Goal: Task Accomplishment & Management: Manage account settings

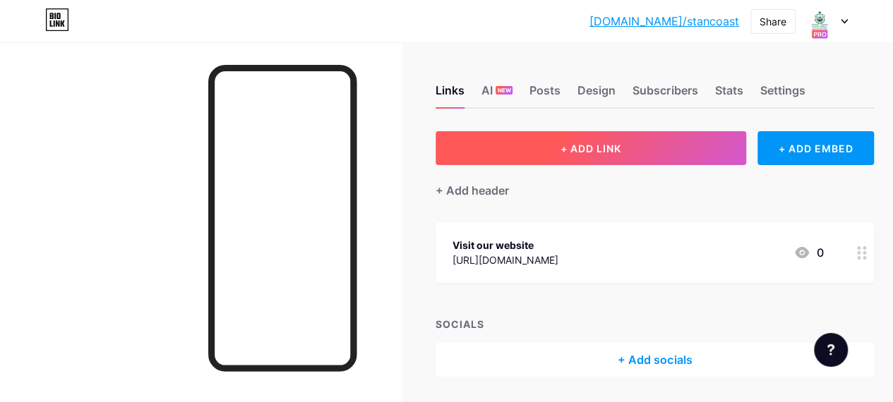
click at [650, 148] on button "+ ADD LINK" at bounding box center [590, 148] width 311 height 34
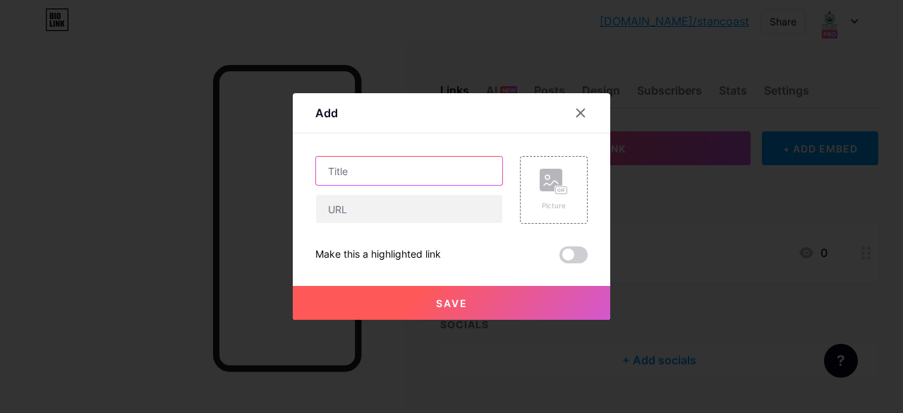
click at [371, 172] on input "text" at bounding box center [409, 171] width 186 height 28
type input "Join telegram channel"
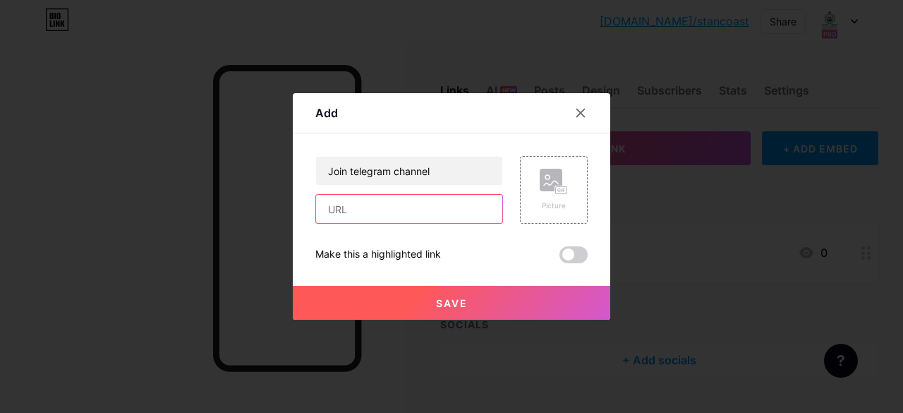
click at [365, 206] on input "text" at bounding box center [409, 209] width 186 height 28
click at [349, 213] on input "text" at bounding box center [409, 209] width 186 height 28
paste input "[URL][DOMAIN_NAME]"
type input "[URL][DOMAIN_NAME]"
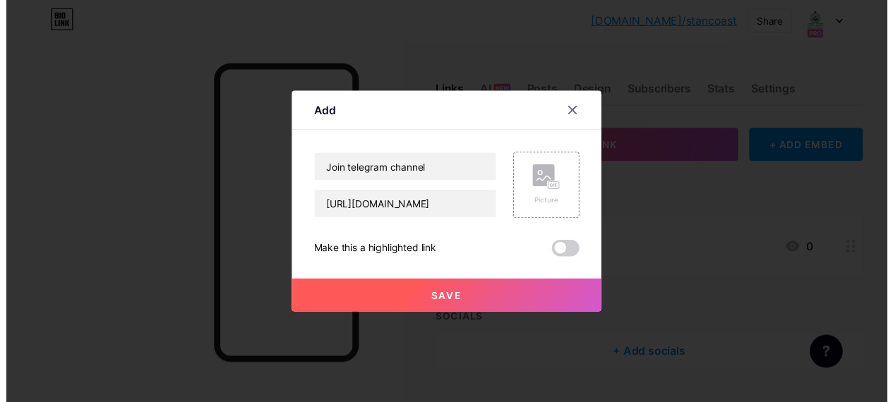
scroll to position [0, 0]
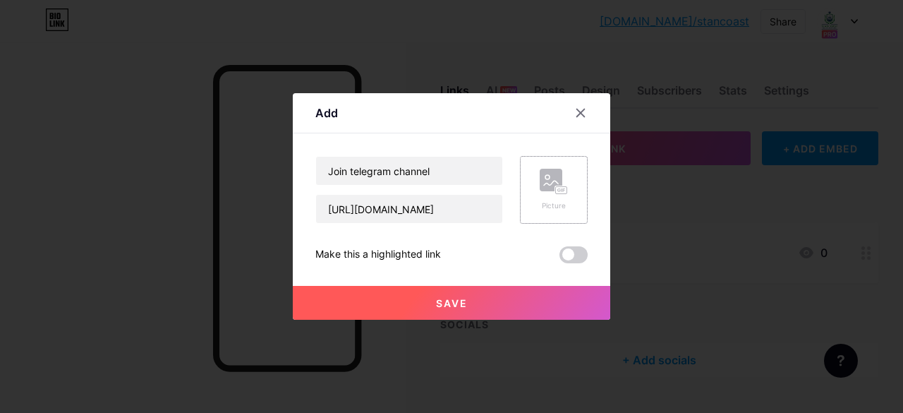
click at [551, 186] on rect at bounding box center [551, 180] width 23 height 23
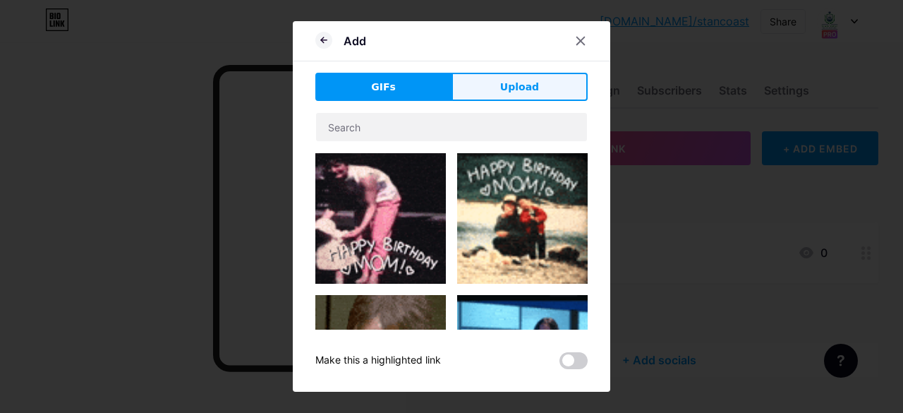
click at [520, 92] on span "Upload" at bounding box center [519, 87] width 39 height 15
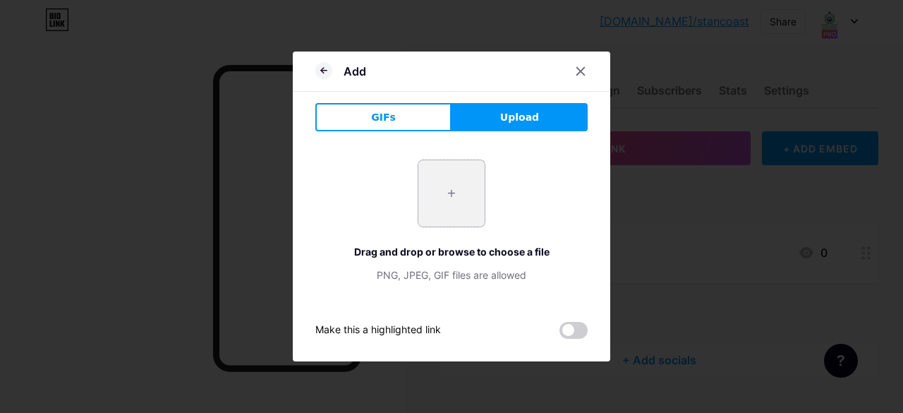
click at [448, 190] on input "file" at bounding box center [452, 193] width 66 height 66
type input "C:\fakepath\Telegram-Logo-PNG-Image.png"
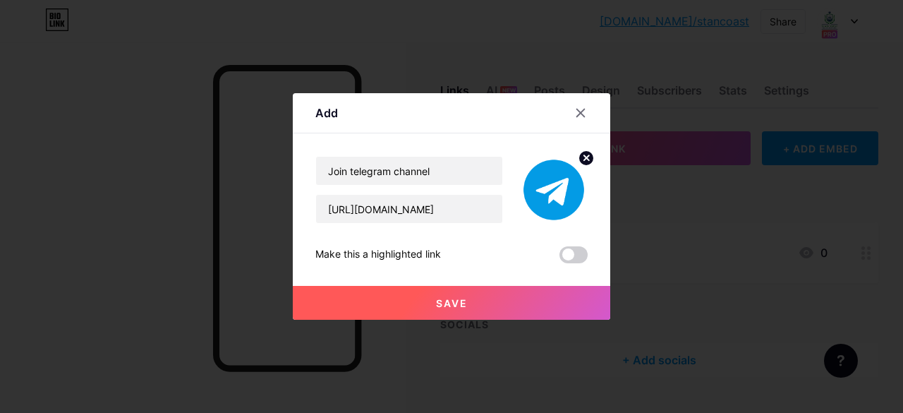
click at [516, 296] on button "Save" at bounding box center [452, 303] width 318 height 34
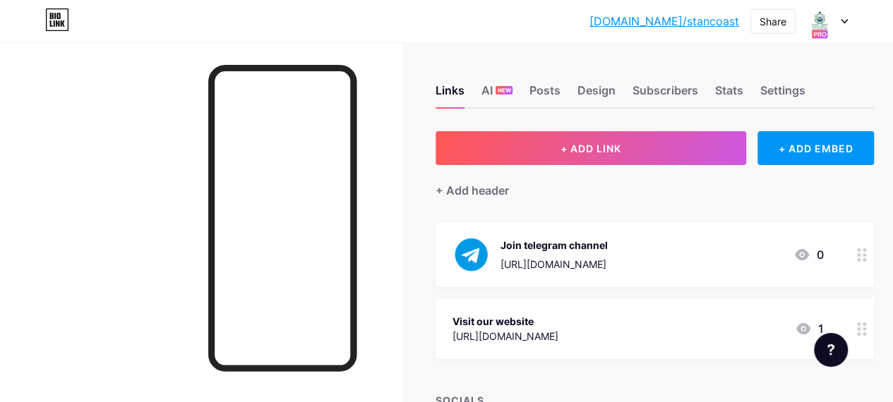
click at [558, 333] on div "[URL][DOMAIN_NAME]" at bounding box center [505, 336] width 106 height 15
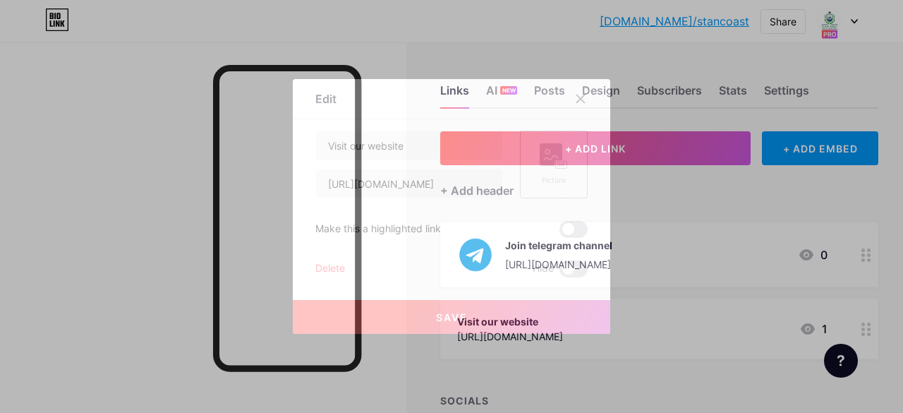
click at [560, 148] on rect at bounding box center [551, 154] width 23 height 23
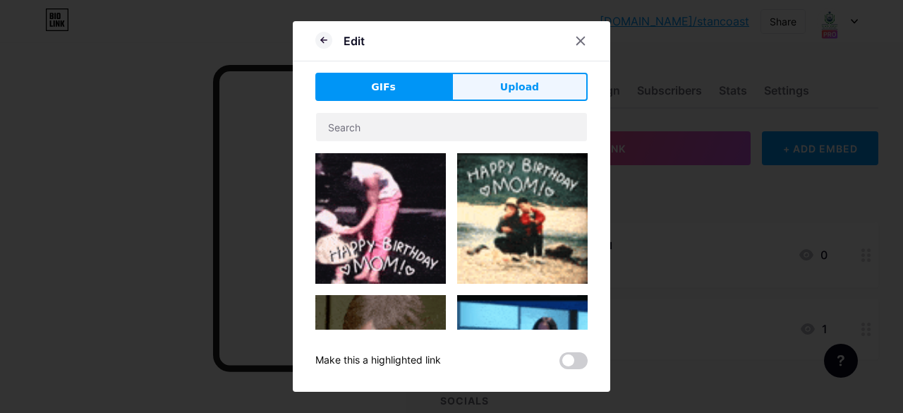
click at [537, 83] on button "Upload" at bounding box center [520, 87] width 136 height 28
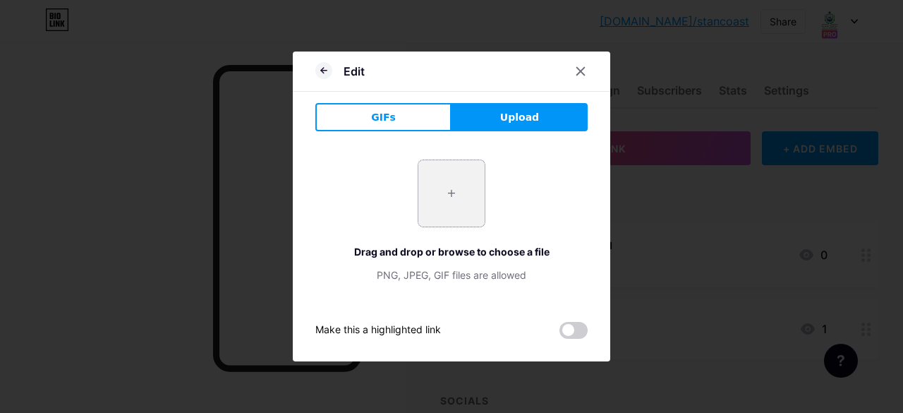
click at [438, 186] on input "file" at bounding box center [452, 193] width 66 height 66
type input "C:\fakepath\logo resized.png"
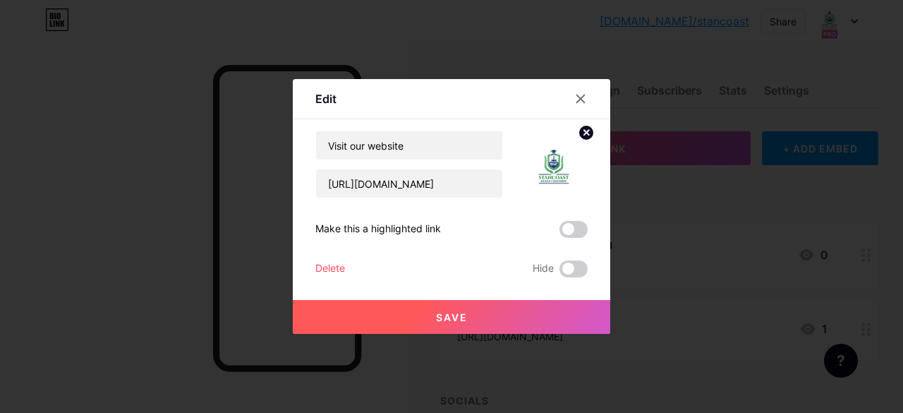
click at [436, 311] on span "Save" at bounding box center [452, 317] width 32 height 12
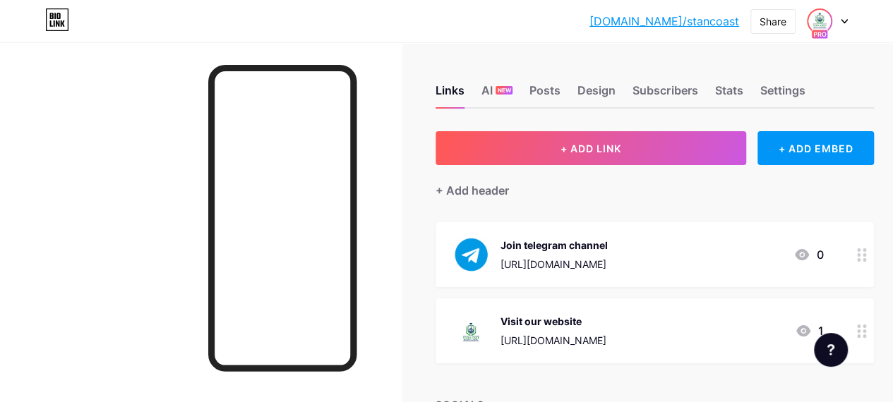
click at [827, 25] on img at bounding box center [819, 21] width 23 height 23
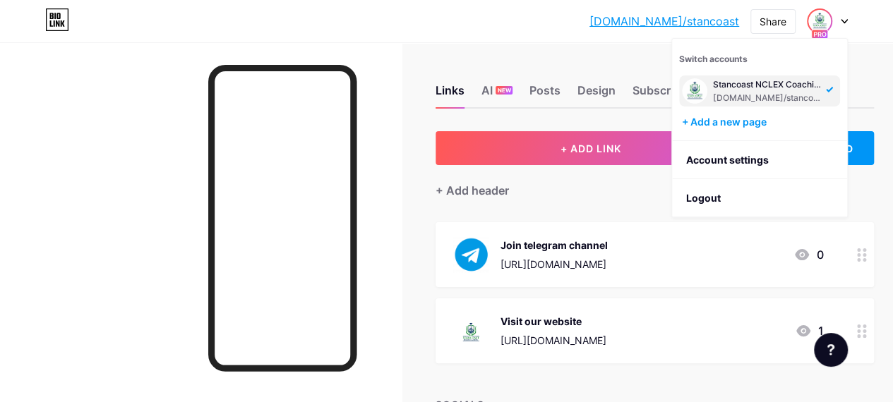
click at [176, 341] on div at bounding box center [201, 243] width 402 height 402
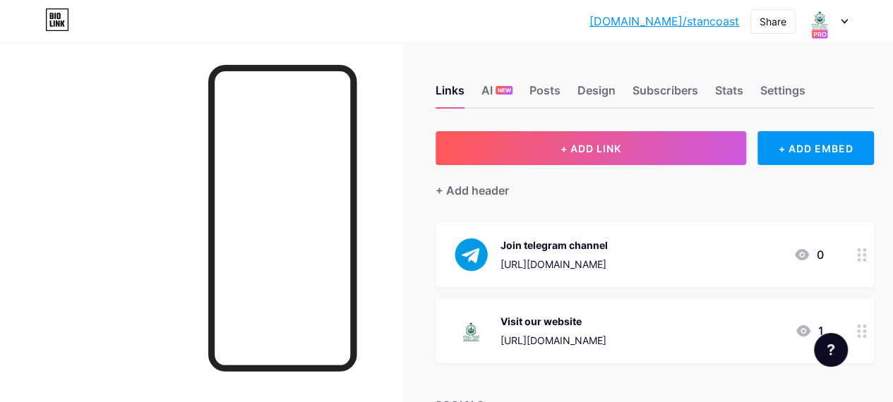
click at [481, 83] on div "Links AI NEW Posts Design Subscribers Stats Settings" at bounding box center [654, 83] width 438 height 49
click at [494, 87] on div "AI NEW" at bounding box center [496, 94] width 31 height 25
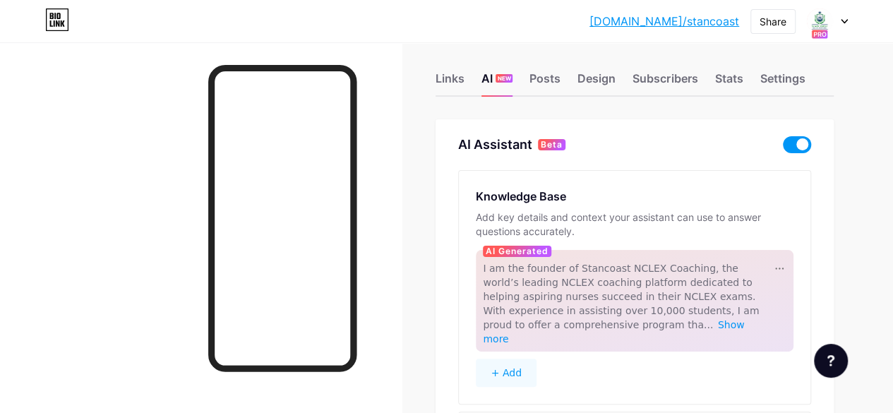
scroll to position [11, 0]
click at [793, 147] on span at bounding box center [797, 145] width 28 height 17
click at [783, 149] on input "checkbox" at bounding box center [783, 149] width 0 height 0
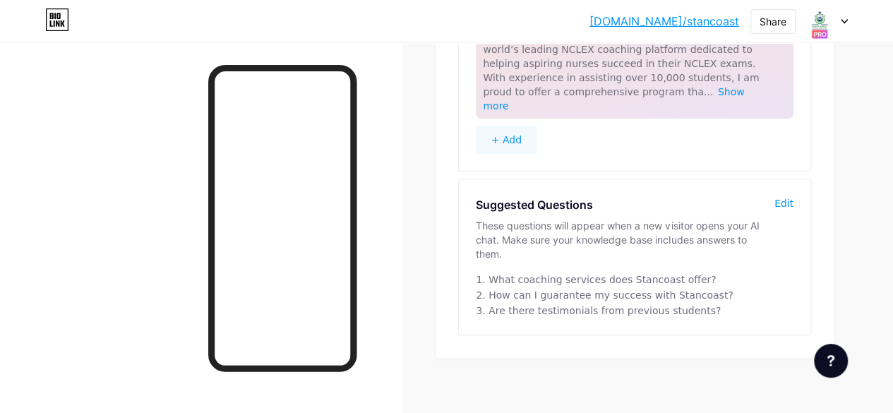
scroll to position [0, 0]
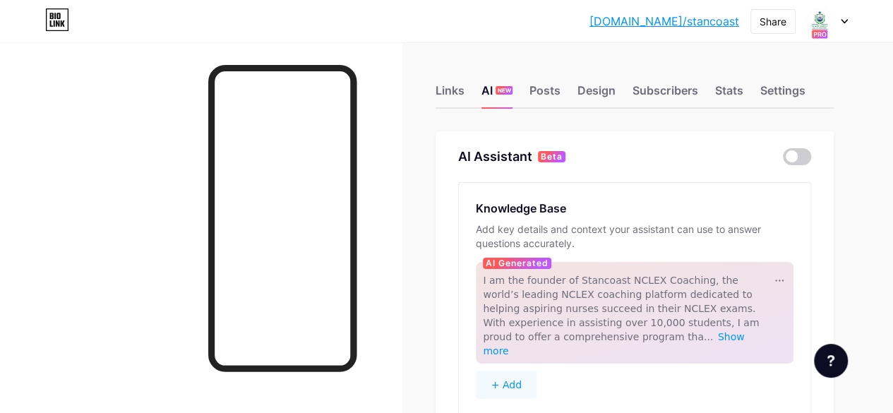
click at [385, 49] on div at bounding box center [201, 248] width 402 height 413
click at [548, 93] on div "Posts" at bounding box center [544, 94] width 31 height 25
click at [599, 89] on div "Design" at bounding box center [596, 94] width 38 height 25
click at [680, 93] on div "Subscribers" at bounding box center [664, 94] width 65 height 25
click at [735, 92] on div "Stats" at bounding box center [728, 94] width 28 height 25
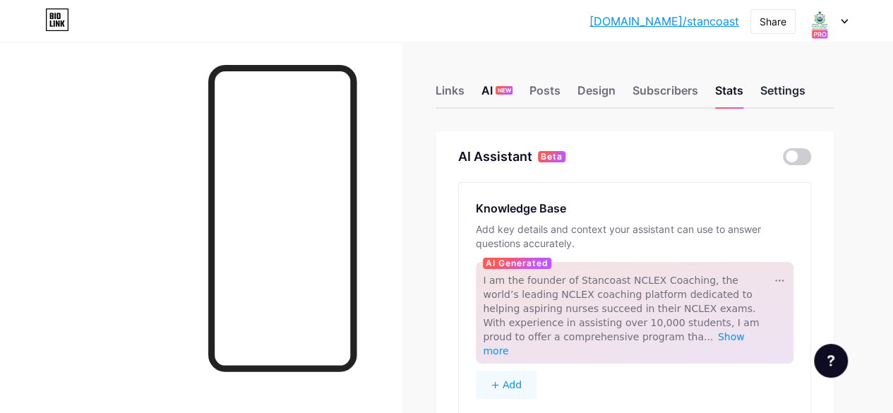
click at [779, 88] on div "Settings" at bounding box center [781, 94] width 45 height 25
click at [732, 91] on div "Stats" at bounding box center [728, 94] width 28 height 25
click at [672, 93] on div "Subscribers" at bounding box center [664, 94] width 65 height 25
click at [606, 97] on div "Design" at bounding box center [596, 94] width 38 height 25
click at [551, 92] on div "Posts" at bounding box center [544, 94] width 31 height 25
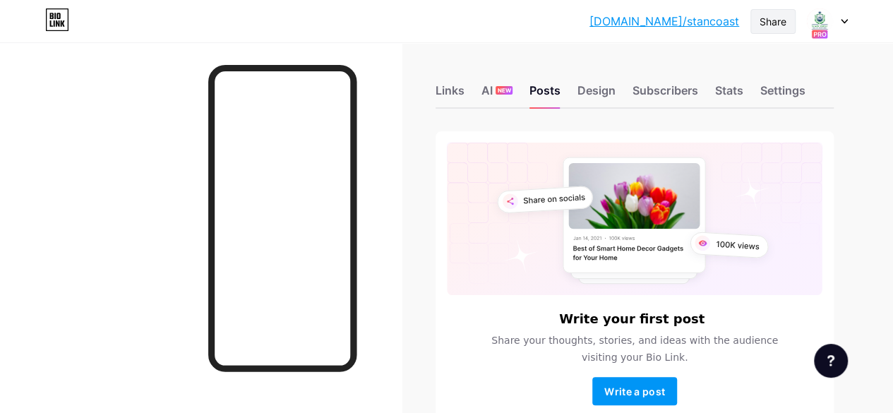
click at [781, 23] on div "Share" at bounding box center [772, 21] width 27 height 15
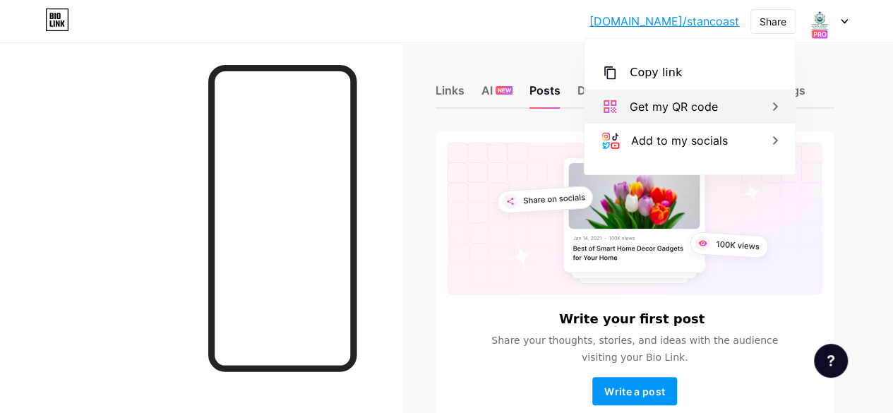
click at [655, 102] on div "Get my QR code" at bounding box center [674, 106] width 88 height 17
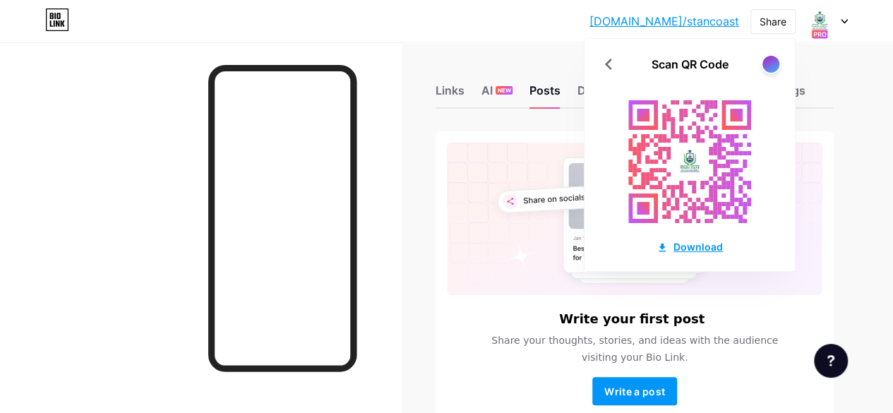
click at [695, 243] on div "Download" at bounding box center [689, 246] width 66 height 15
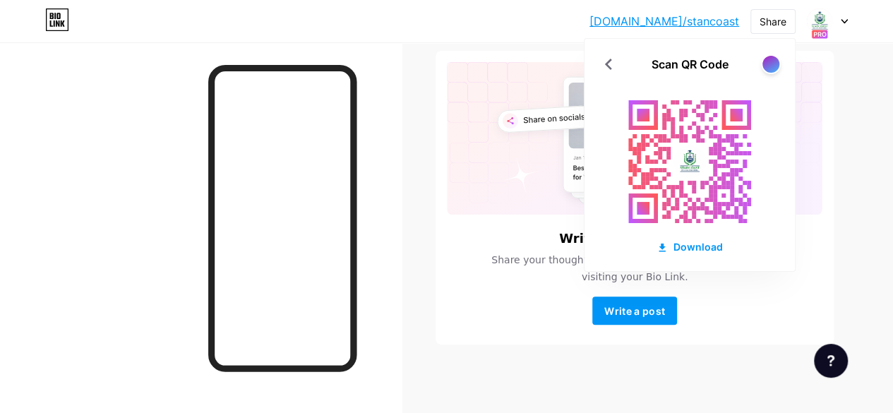
click at [397, 285] on div at bounding box center [201, 248] width 402 height 413
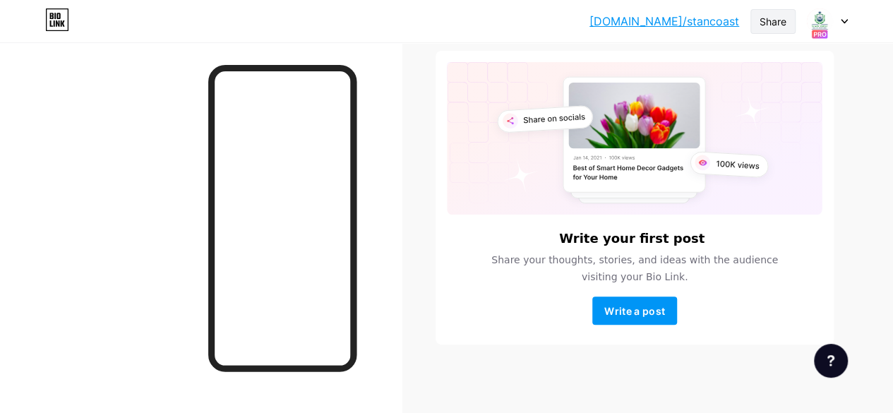
click at [769, 30] on div "Share" at bounding box center [772, 21] width 45 height 25
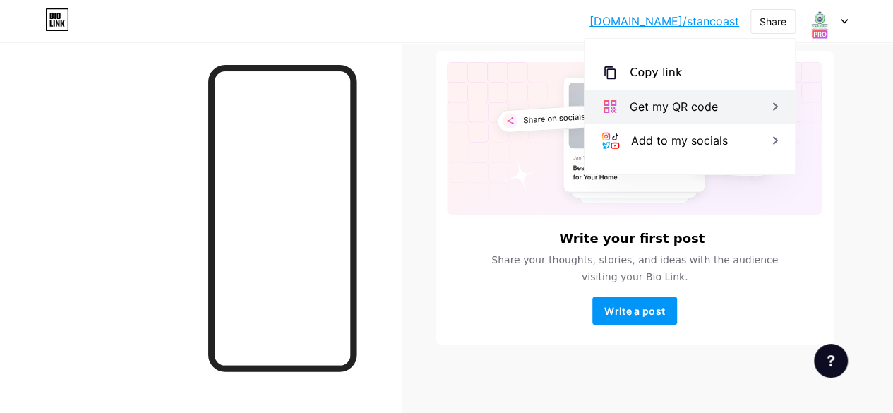
click at [666, 114] on div "Get my QR code" at bounding box center [674, 106] width 88 height 17
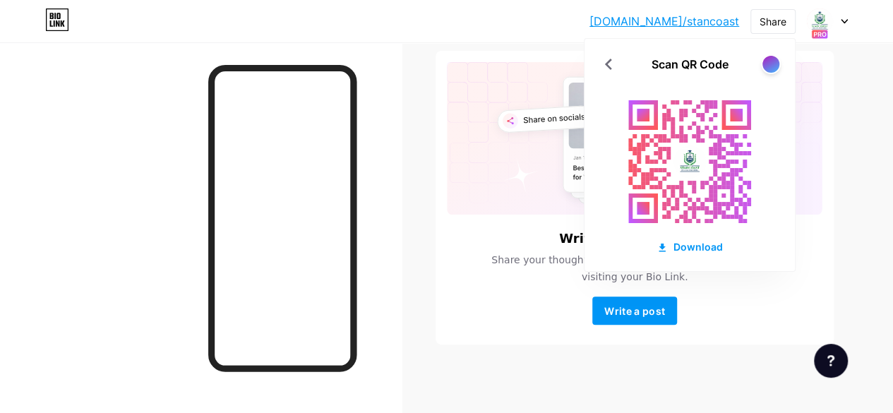
click at [380, 56] on div at bounding box center [201, 248] width 402 height 413
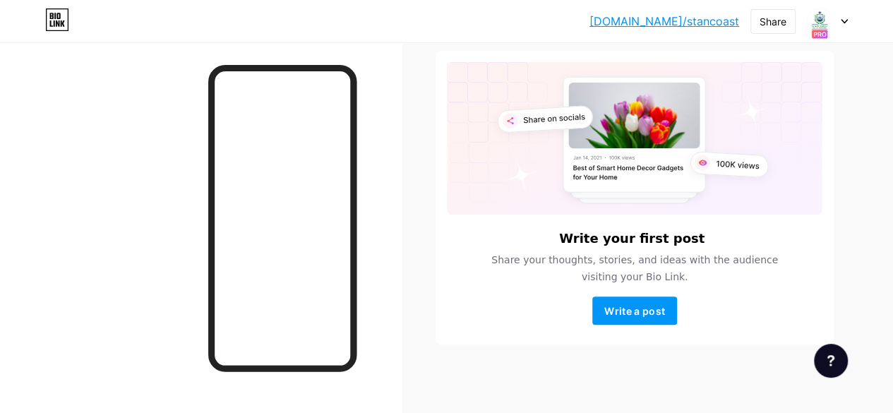
click at [707, 21] on link "[DOMAIN_NAME]/stancoast" at bounding box center [664, 21] width 150 height 17
click at [828, 22] on img at bounding box center [819, 21] width 23 height 23
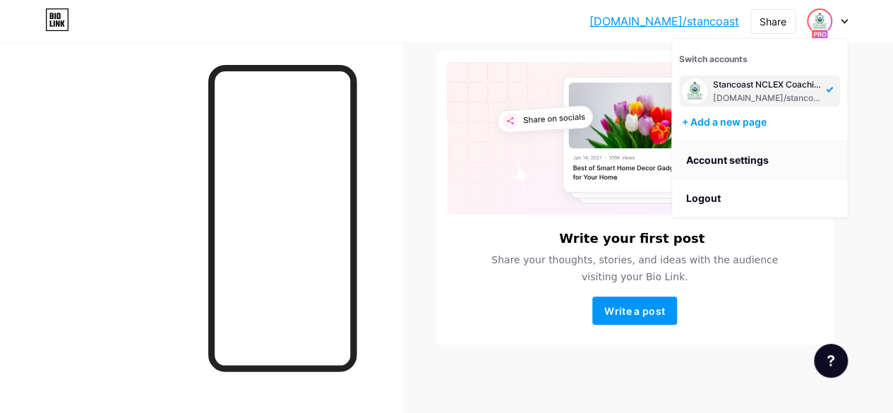
click at [728, 156] on link "Account settings" at bounding box center [759, 160] width 175 height 38
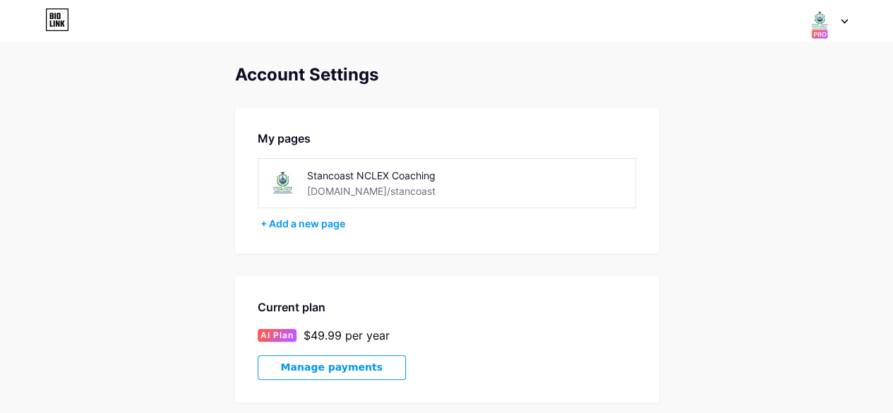
click at [850, 24] on div "Switch accounts Stancoast NCLEX Coaching [DOMAIN_NAME]/stancoast + Add a new pa…" at bounding box center [446, 20] width 893 height 25
click at [834, 23] on div at bounding box center [827, 20] width 41 height 25
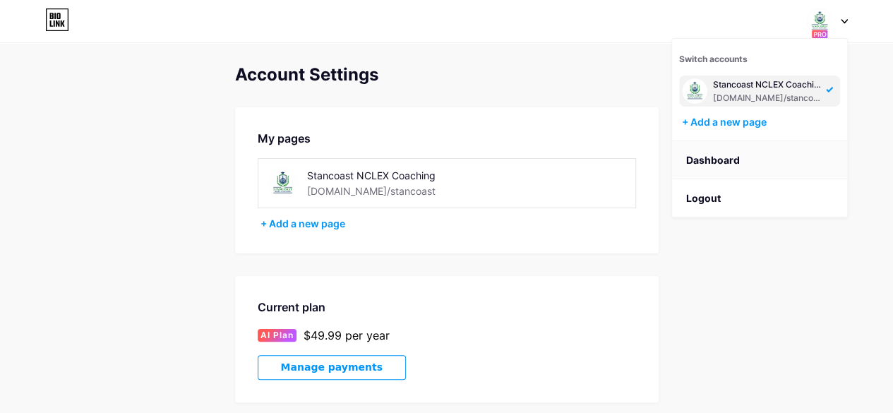
click at [711, 165] on link "Dashboard" at bounding box center [759, 160] width 175 height 38
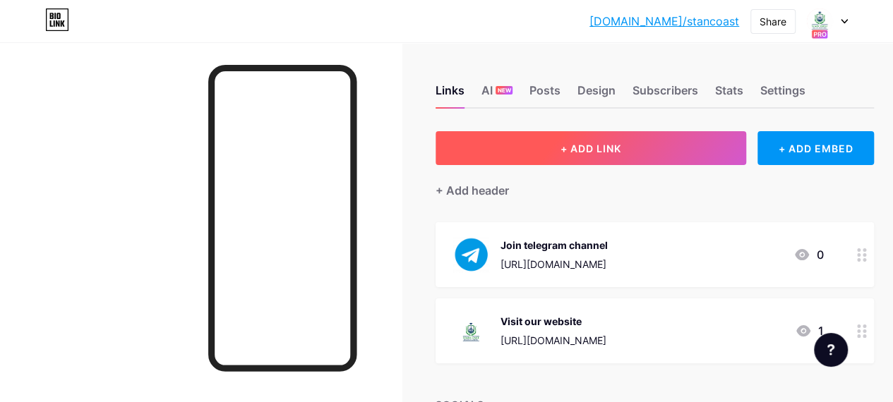
click at [604, 149] on span "+ ADD LINK" at bounding box center [590, 149] width 61 height 12
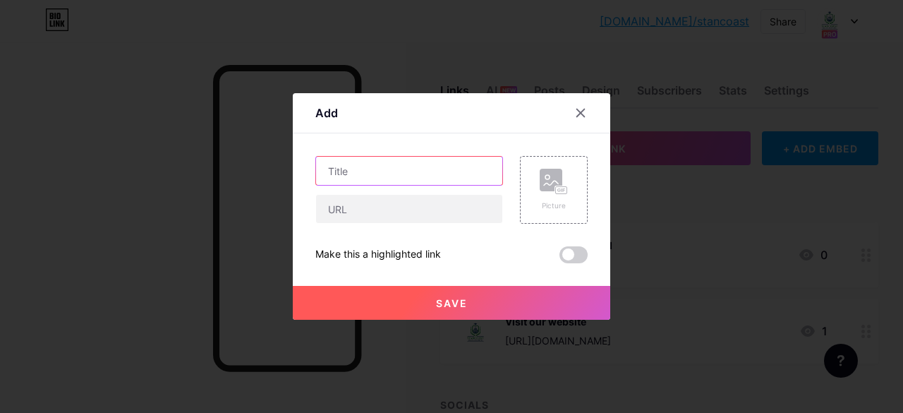
click at [358, 176] on input "text" at bounding box center [409, 171] width 186 height 28
click at [580, 116] on icon at bounding box center [580, 112] width 11 height 11
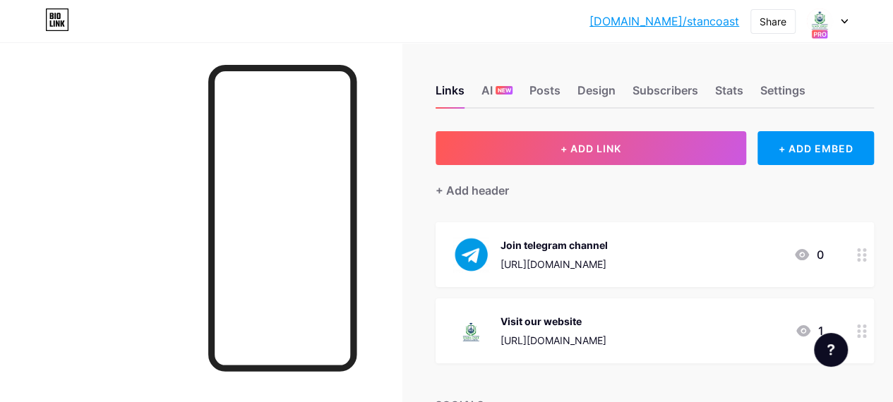
click at [841, 24] on div at bounding box center [827, 20] width 41 height 25
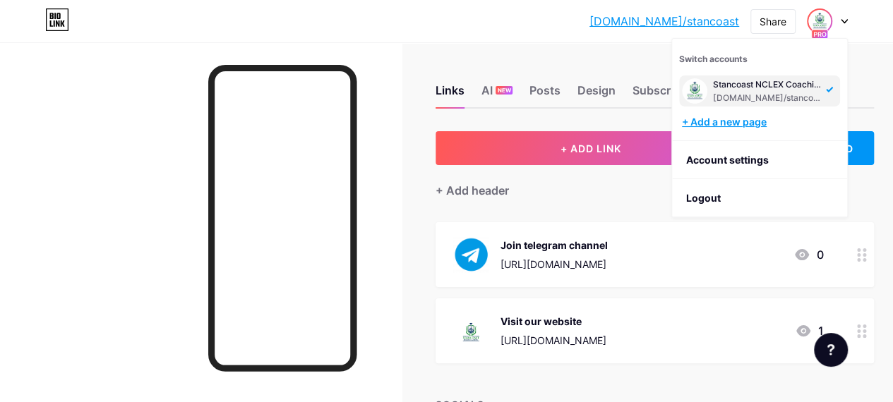
click at [702, 118] on div "+ Add a new page" at bounding box center [761, 122] width 158 height 14
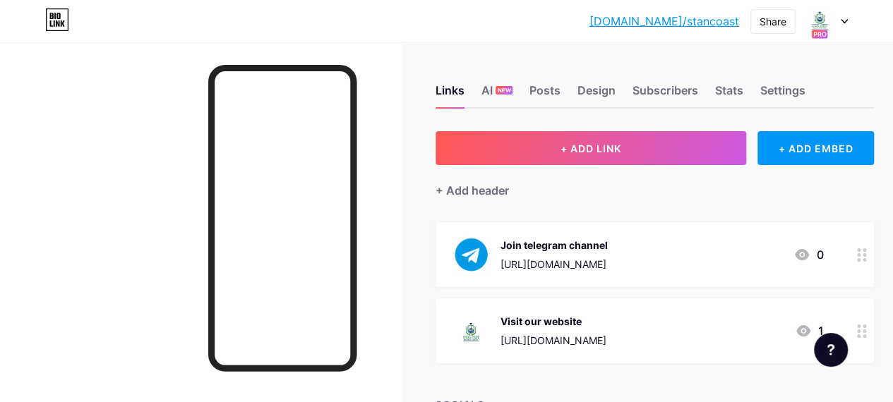
click at [836, 26] on div at bounding box center [827, 20] width 41 height 25
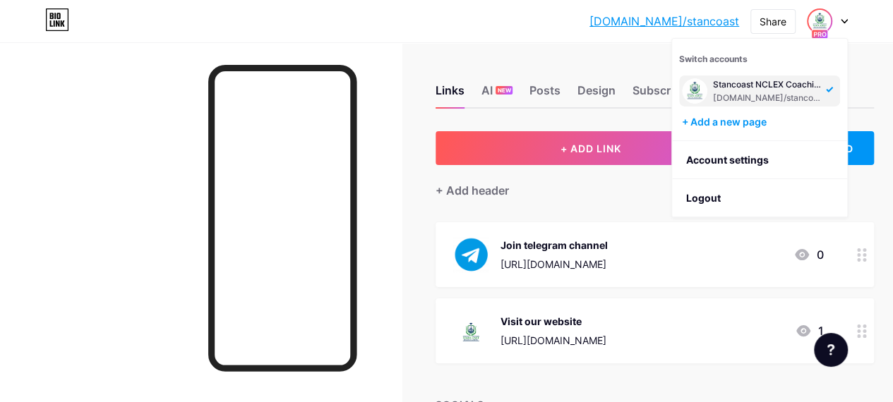
click at [638, 49] on div "Links AI NEW Posts Design Subscribers Stats Settings + ADD LINK + ADD EMBED + A…" at bounding box center [466, 285] width 933 height 486
